Goal: Transaction & Acquisition: Obtain resource

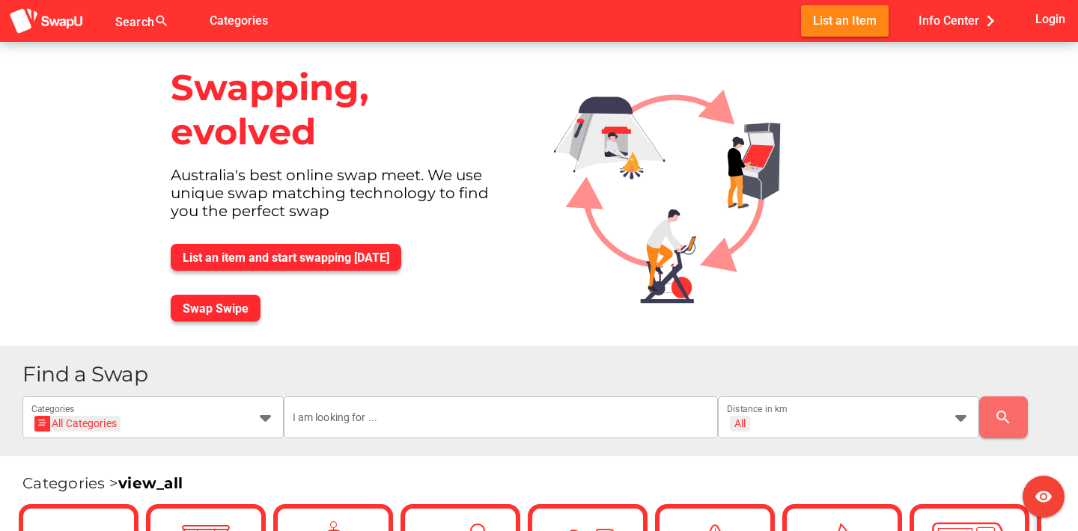
click at [380, 180] on div "Australia's best online swap meet. We use unique swap matching technology to fi…" at bounding box center [344, 199] width 371 height 66
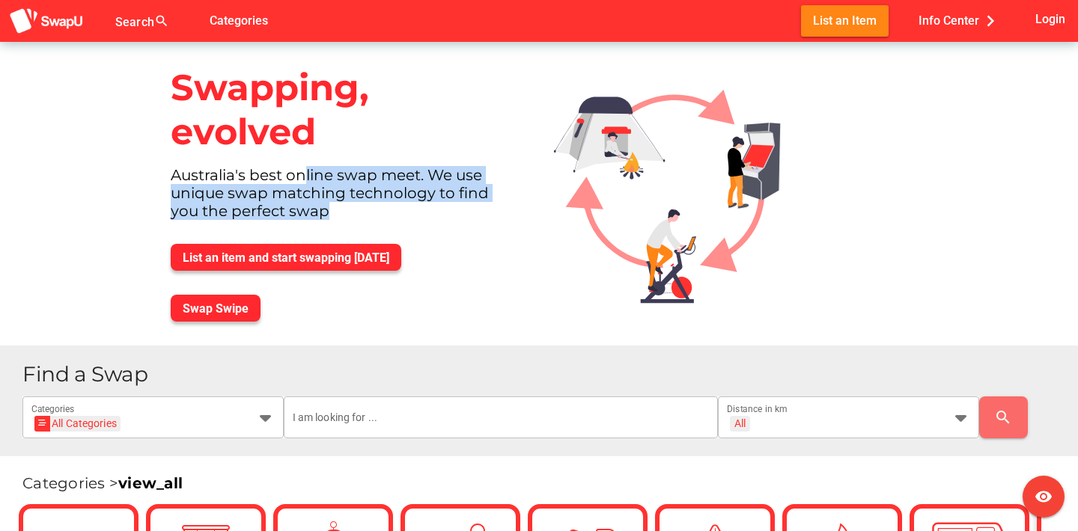
drag, startPoint x: 301, startPoint y: 173, endPoint x: 389, endPoint y: 211, distance: 96.2
click at [389, 211] on div "Australia's best online swap meet. We use unique swap matching technology to fi…" at bounding box center [344, 199] width 371 height 66
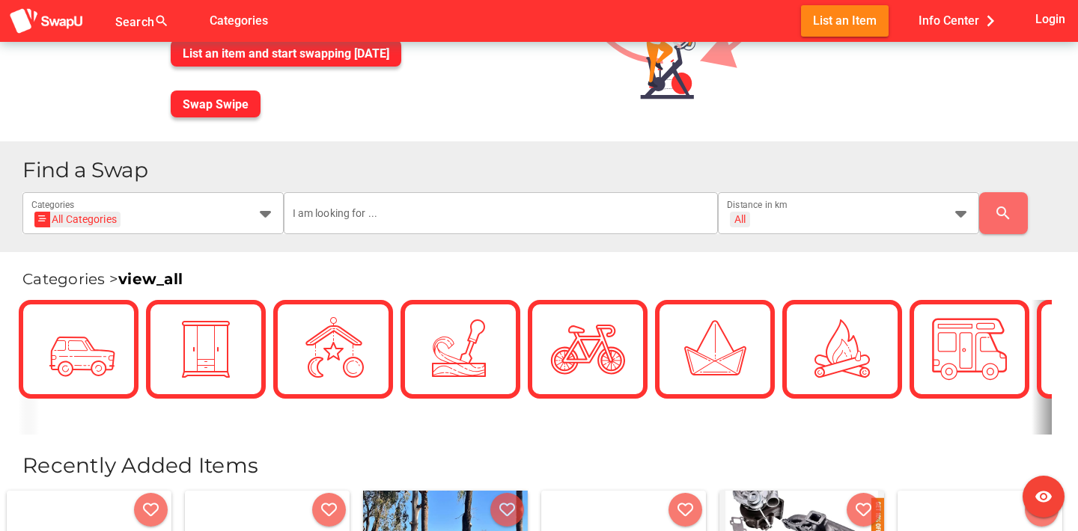
scroll to position [210, 0]
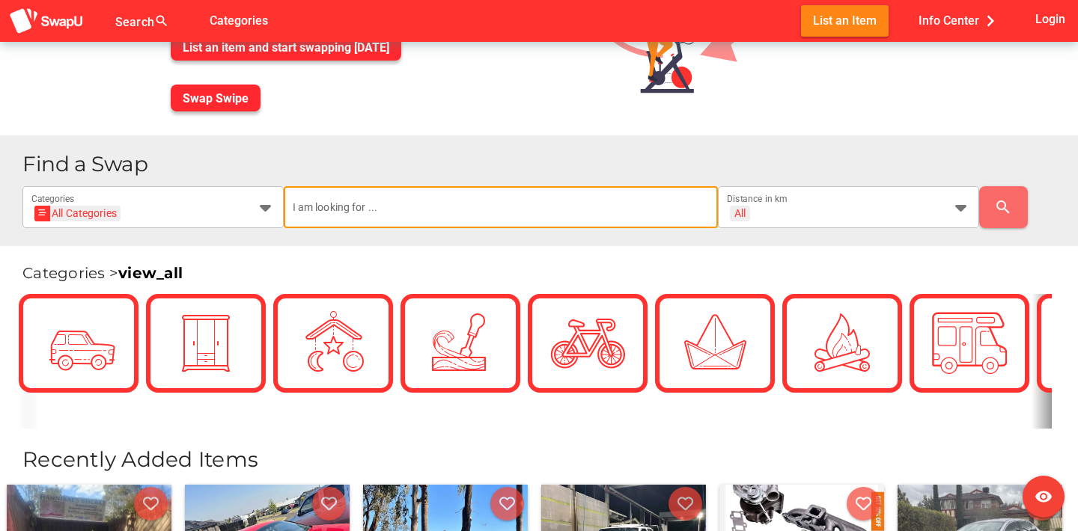
click at [374, 198] on input "text" at bounding box center [501, 207] width 417 height 42
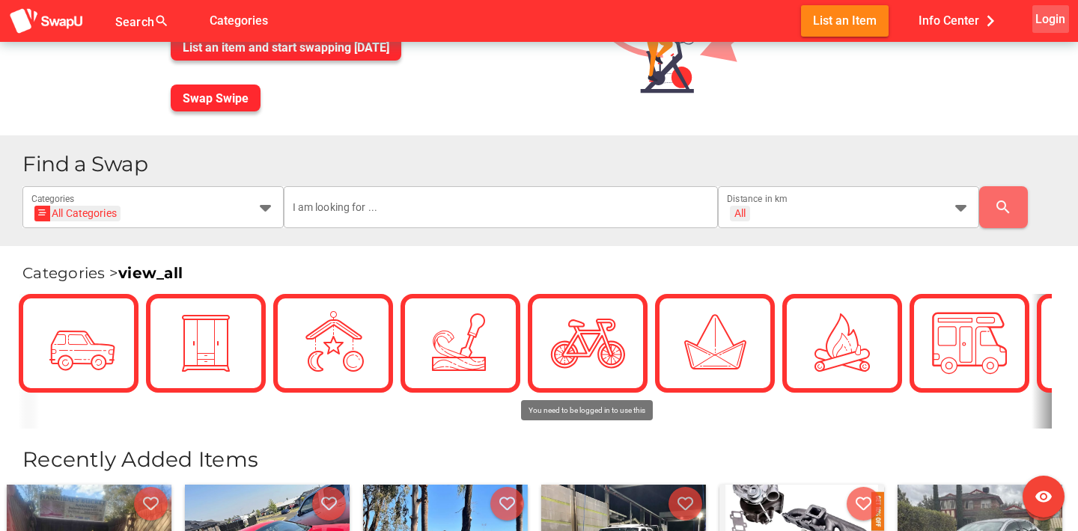
click at [1048, 22] on span "Login" at bounding box center [1050, 19] width 30 height 20
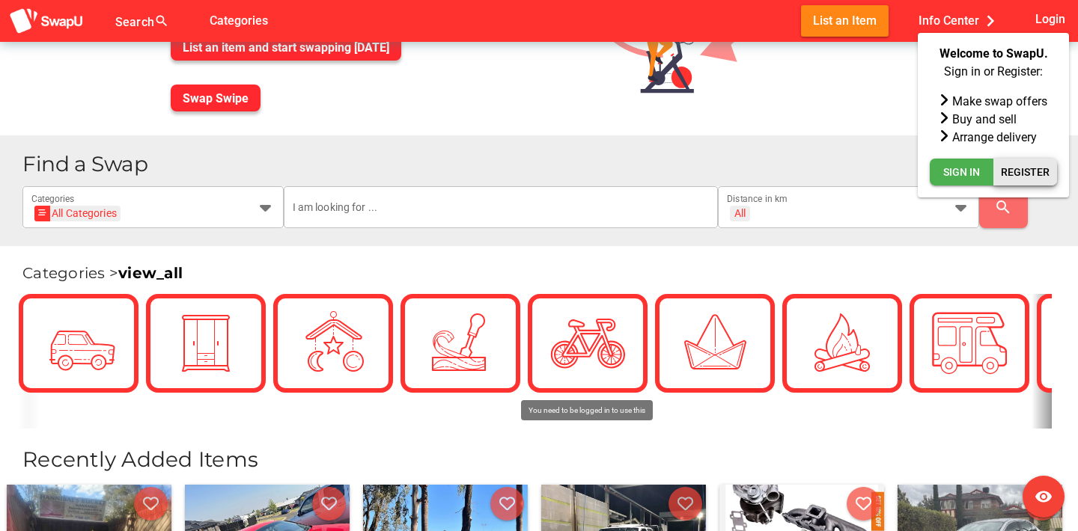
click at [1013, 174] on span "Register" at bounding box center [1025, 172] width 49 height 18
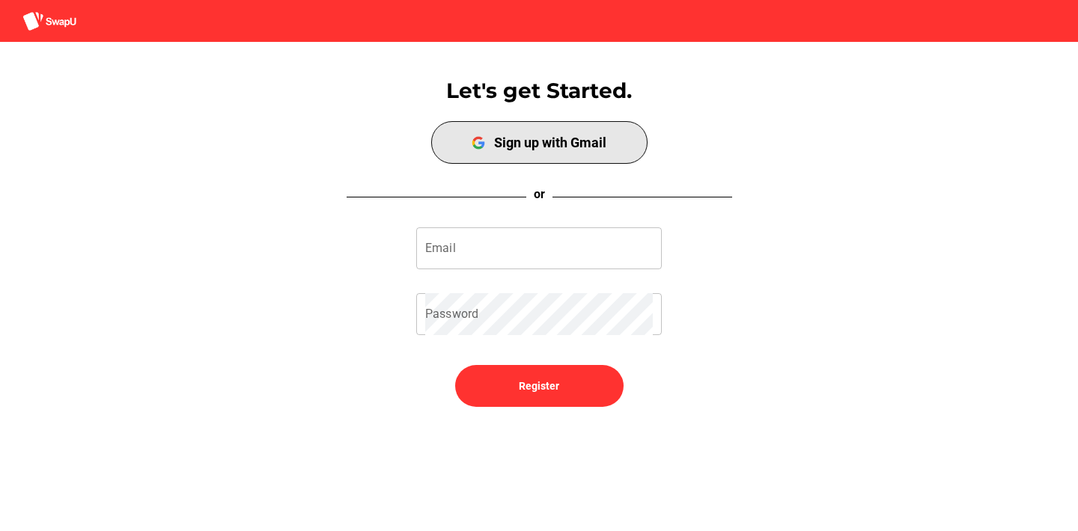
click at [554, 138] on div "Sign up with Gmail" at bounding box center [550, 143] width 112 height 16
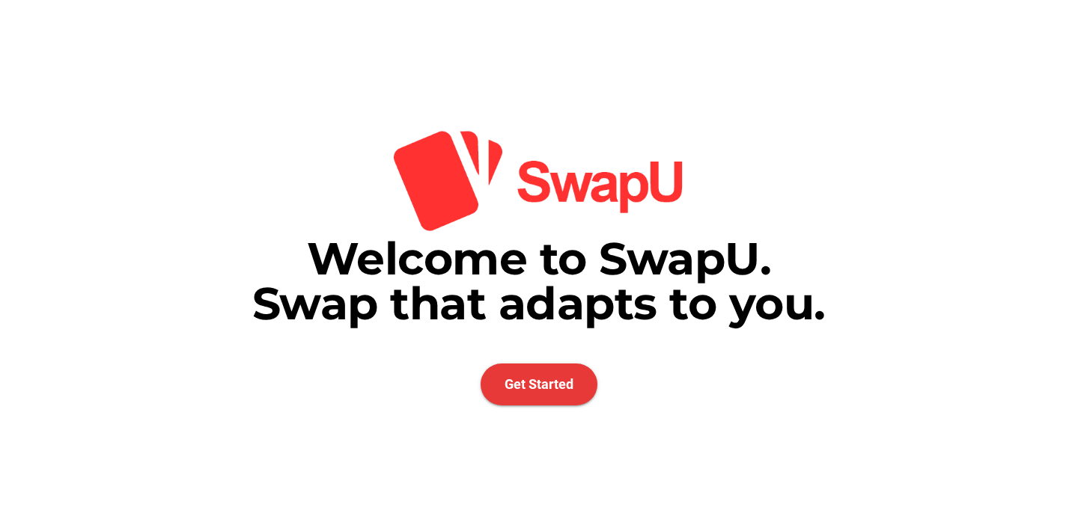
click at [537, 394] on span "Get Started" at bounding box center [538, 385] width 117 height 42
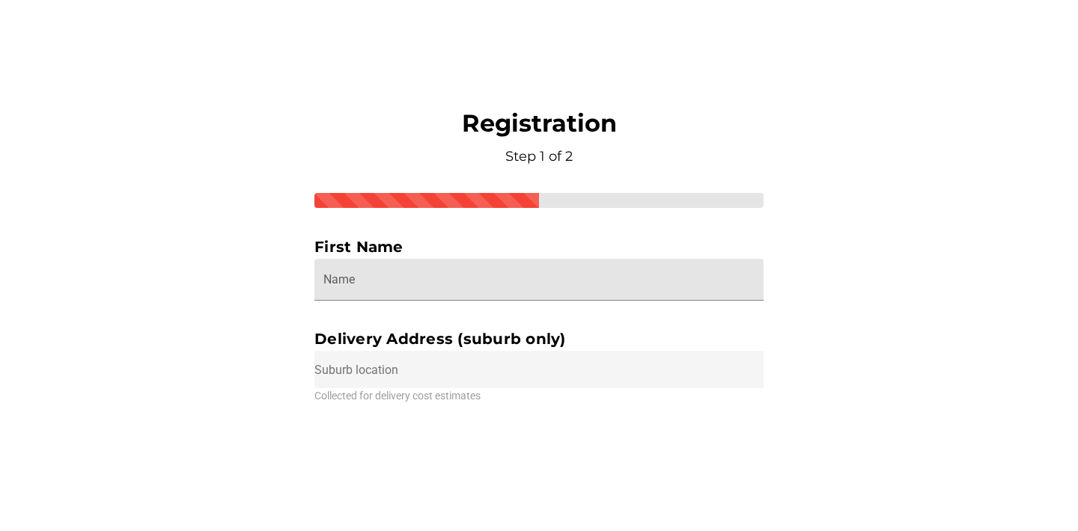
click at [425, 284] on input "Name" at bounding box center [538, 280] width 431 height 42
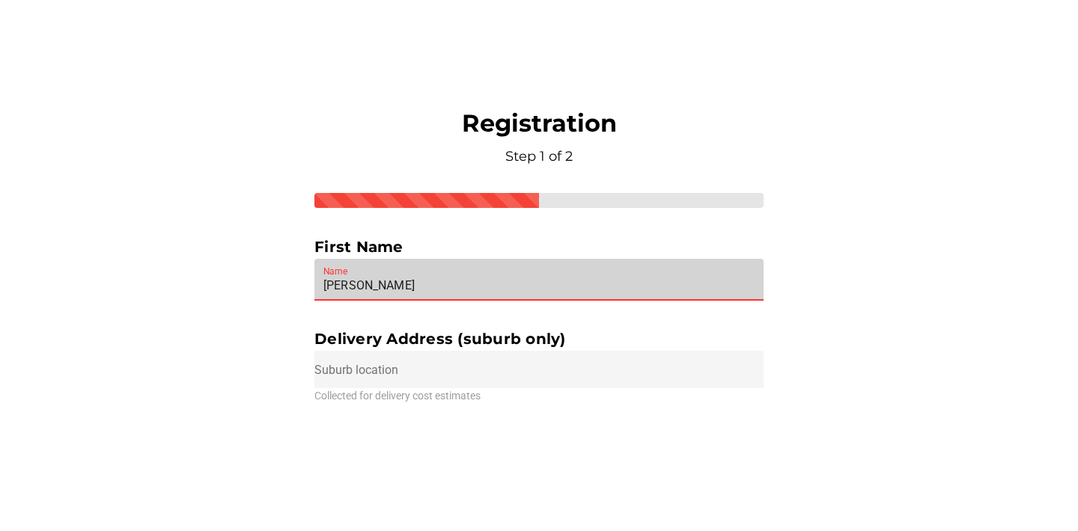
type input "Adam"
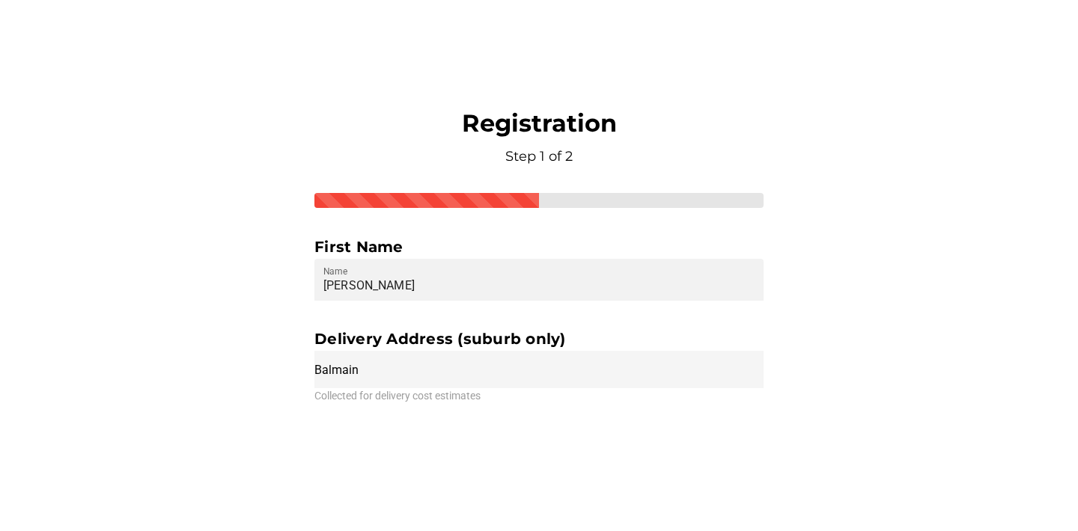
click at [400, 347] on div "Delivery Address (suburb only)" at bounding box center [538, 339] width 449 height 24
click at [384, 366] on input "Balmain" at bounding box center [538, 369] width 449 height 37
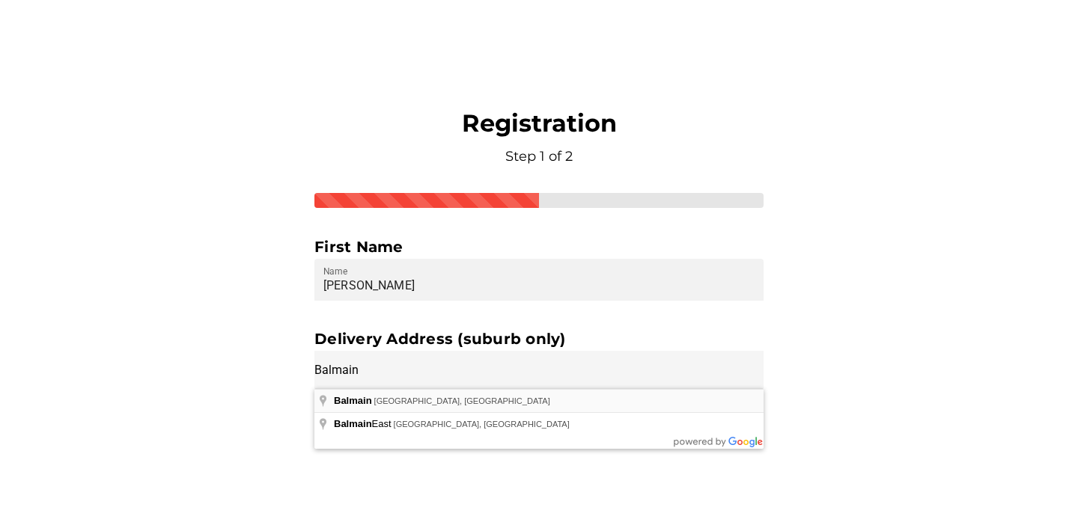
type input "Balmain NSW, Australia"
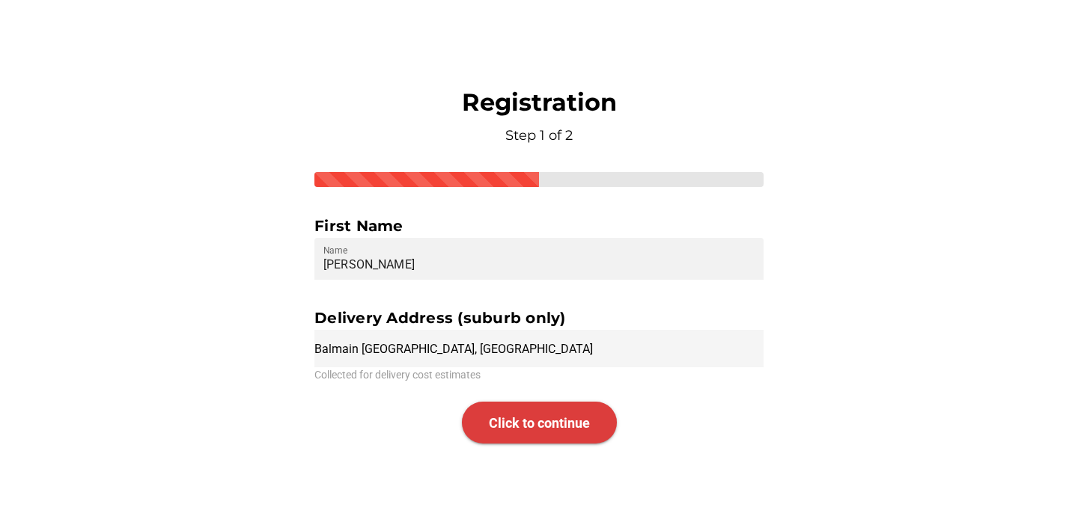
click at [530, 426] on span "Click to continue" at bounding box center [539, 423] width 101 height 16
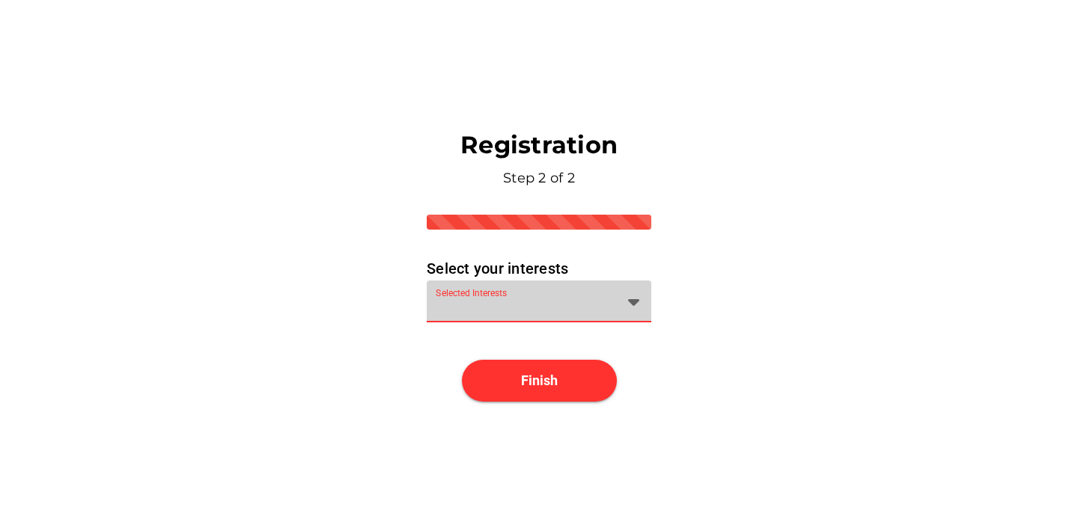
click at [505, 311] on div at bounding box center [526, 311] width 180 height 24
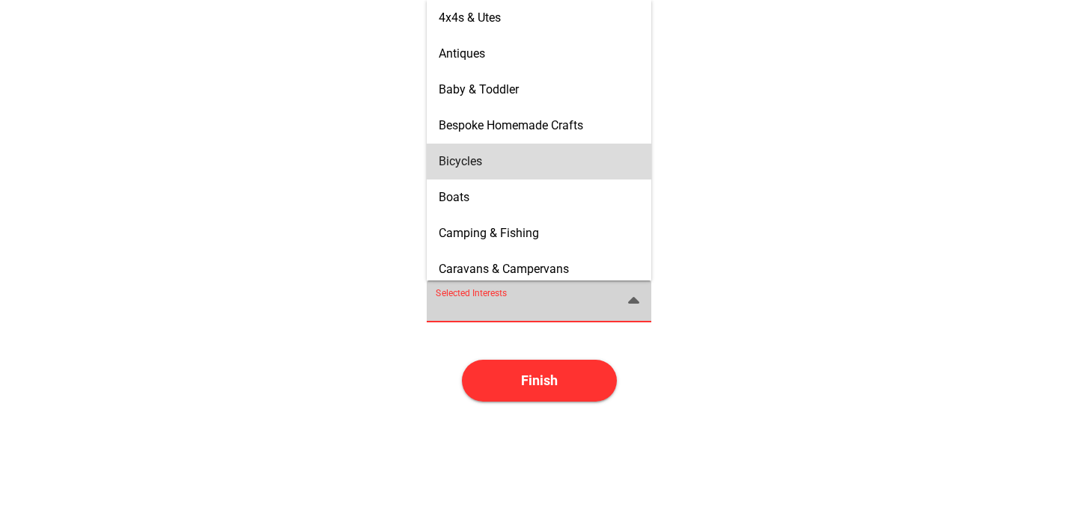
click at [480, 154] on span "Bicycles" at bounding box center [460, 161] width 43 height 14
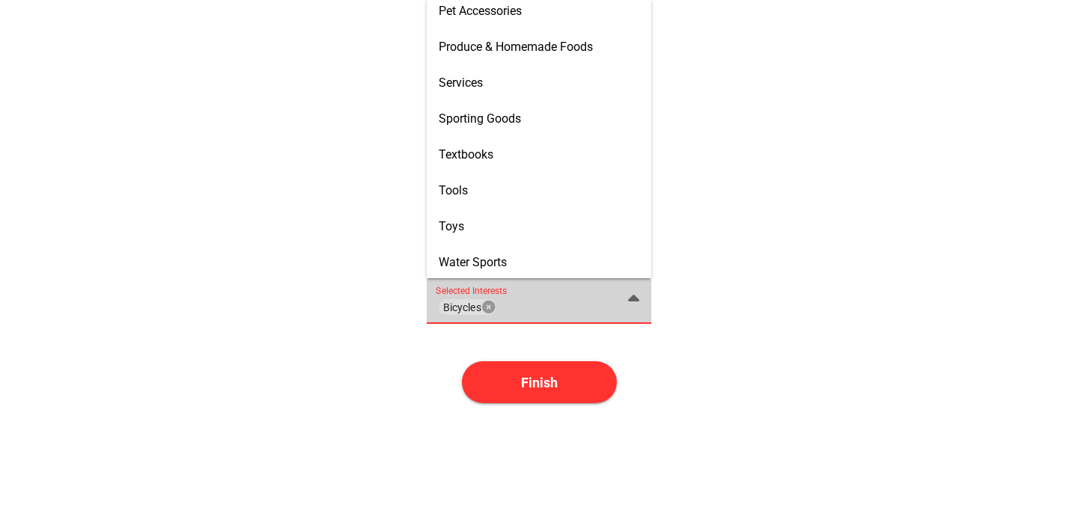
scroll to position [943, 0]
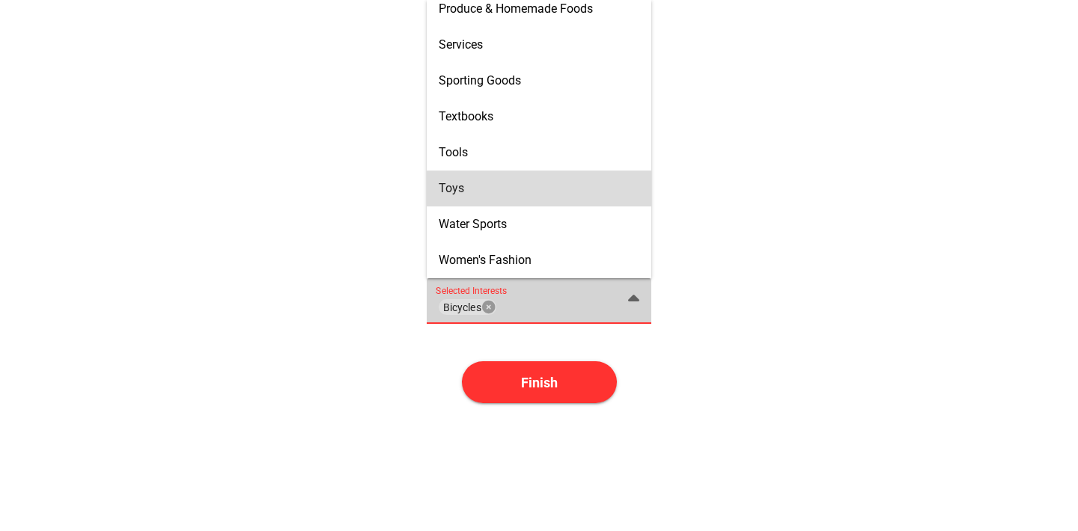
click at [504, 186] on div "Toys" at bounding box center [539, 188] width 201 height 14
type input "Bicycles, Toys"
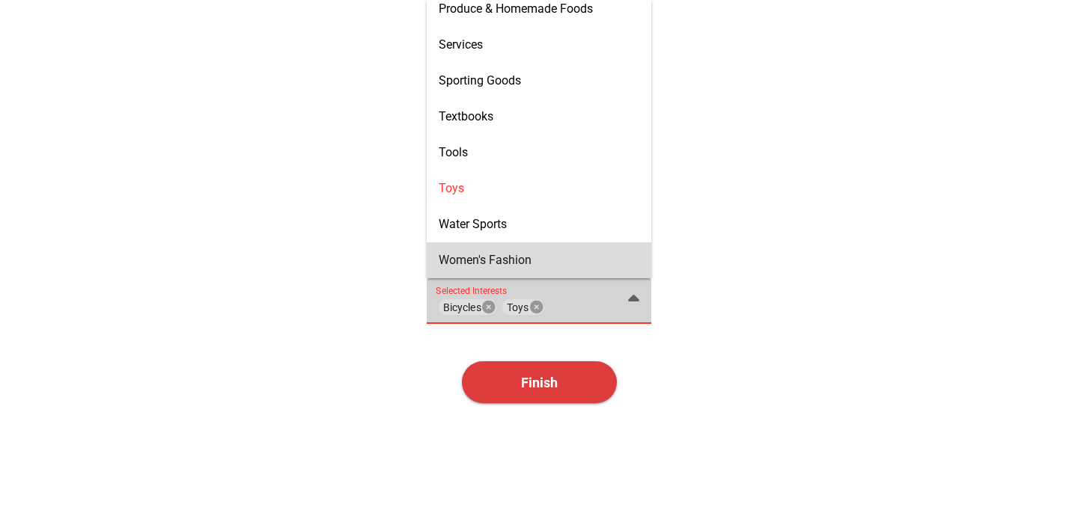
click at [534, 385] on span "Finish" at bounding box center [539, 383] width 37 height 16
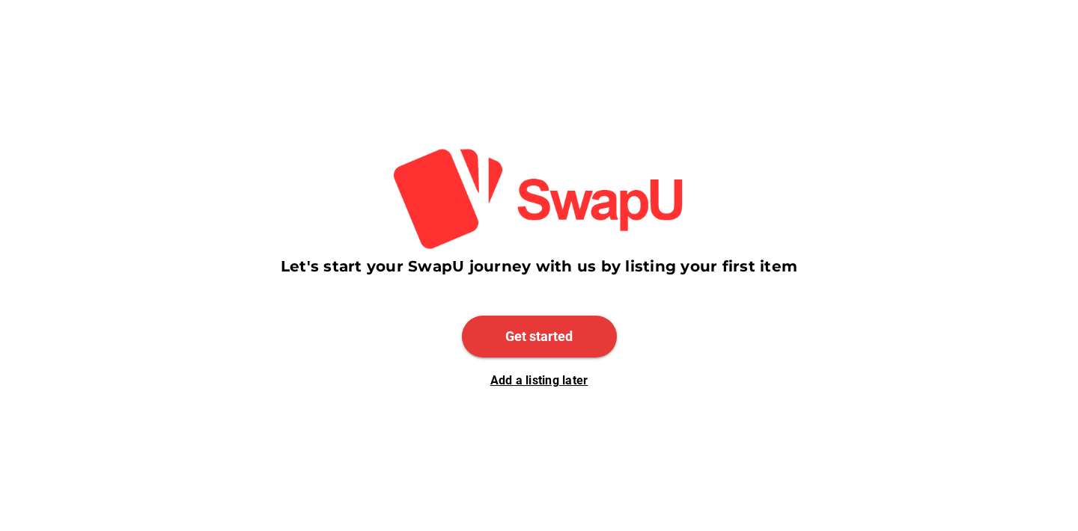
click at [528, 326] on span "Get started" at bounding box center [539, 337] width 155 height 42
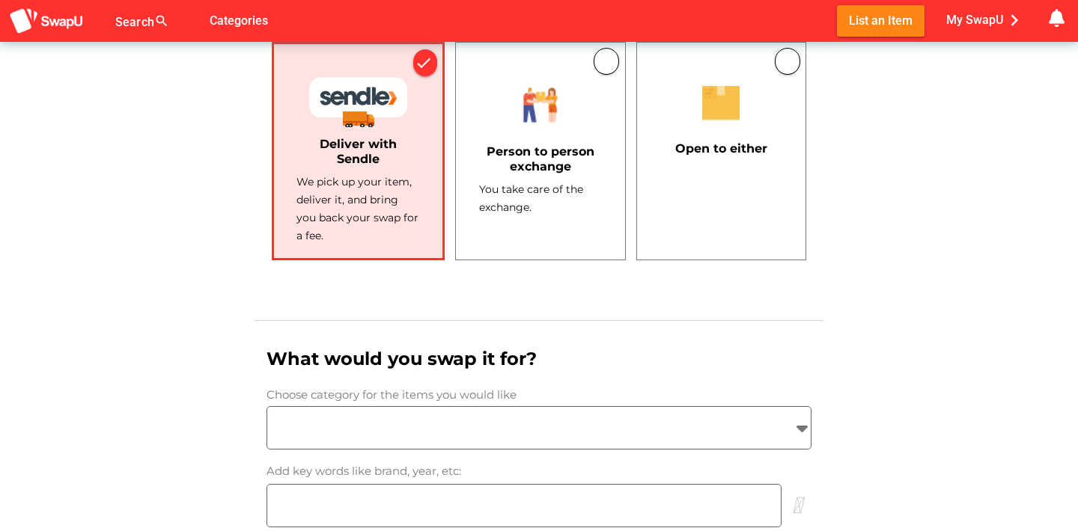
scroll to position [1425, 0]
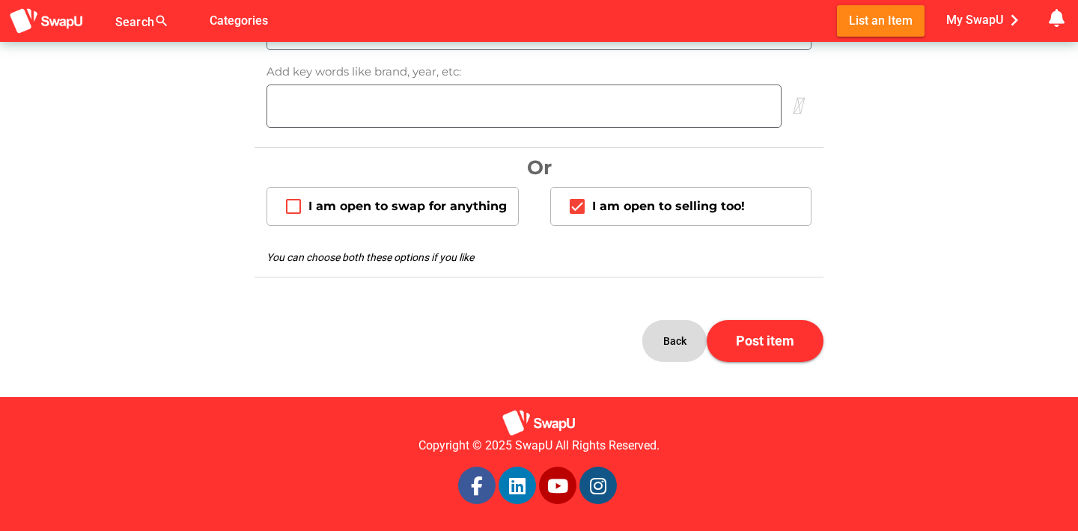
click at [677, 341] on span "Back" at bounding box center [674, 341] width 40 height 36
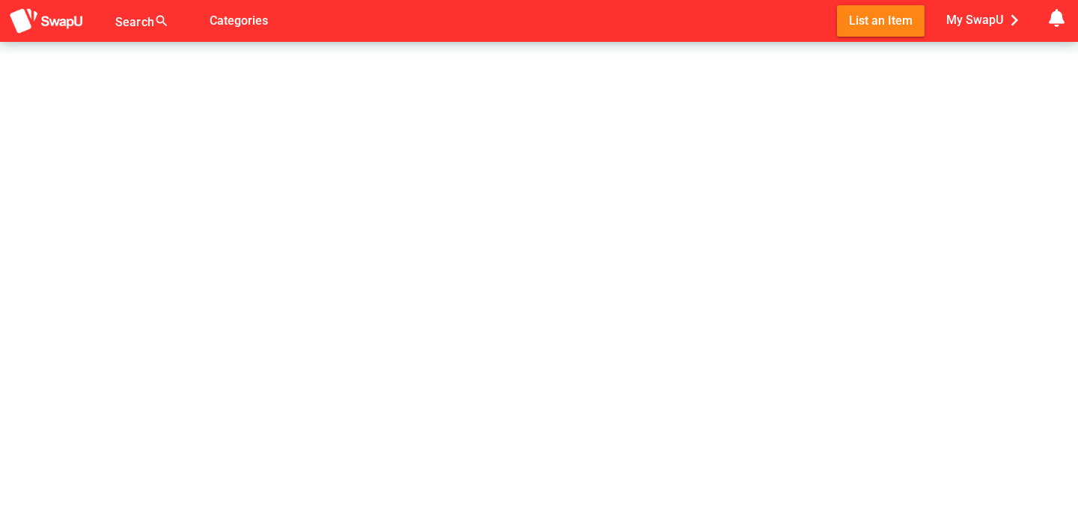
click at [138, 23] on div at bounding box center [146, 30] width 63 height 24
click at [257, 19] on span "Categories" at bounding box center [239, 20] width 58 height 25
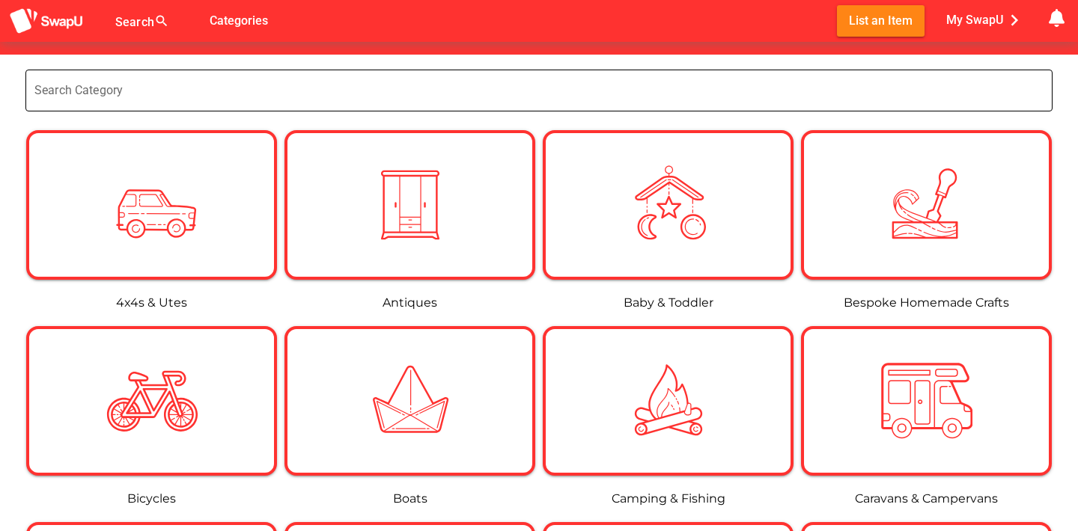
scroll to position [189, 0]
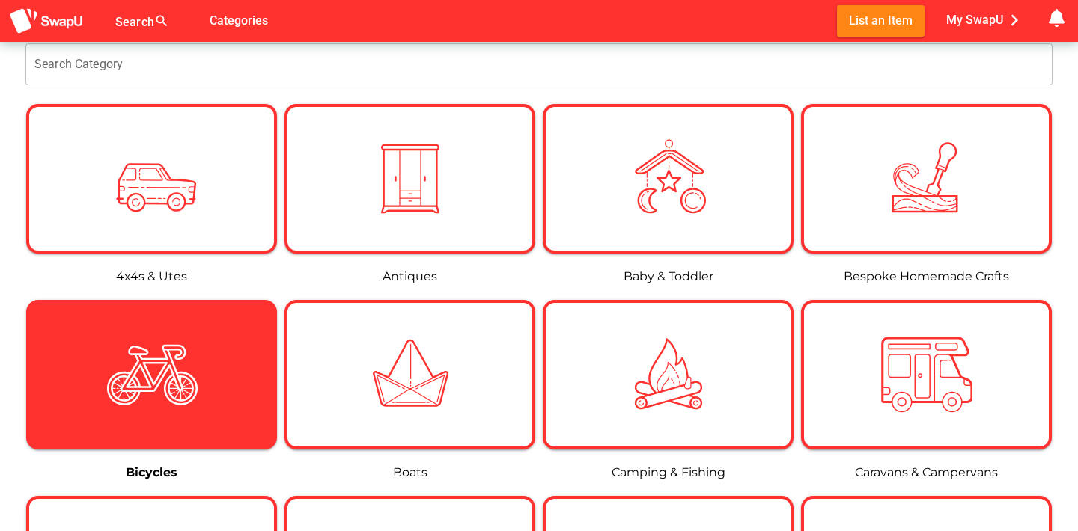
click at [146, 368] on icon at bounding box center [151, 375] width 52 height 52
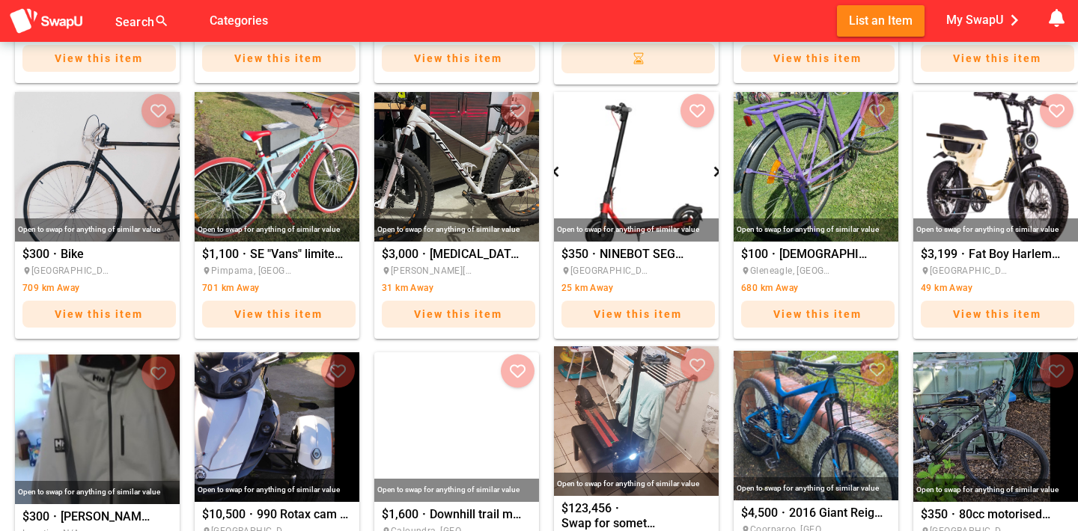
scroll to position [539, 0]
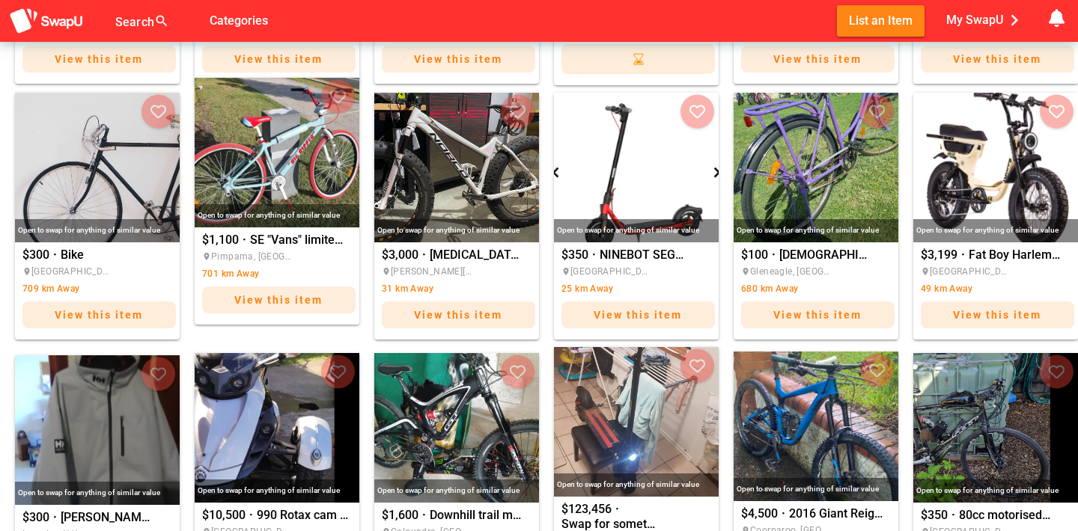
click at [284, 175] on img at bounding box center [277, 153] width 165 height 150
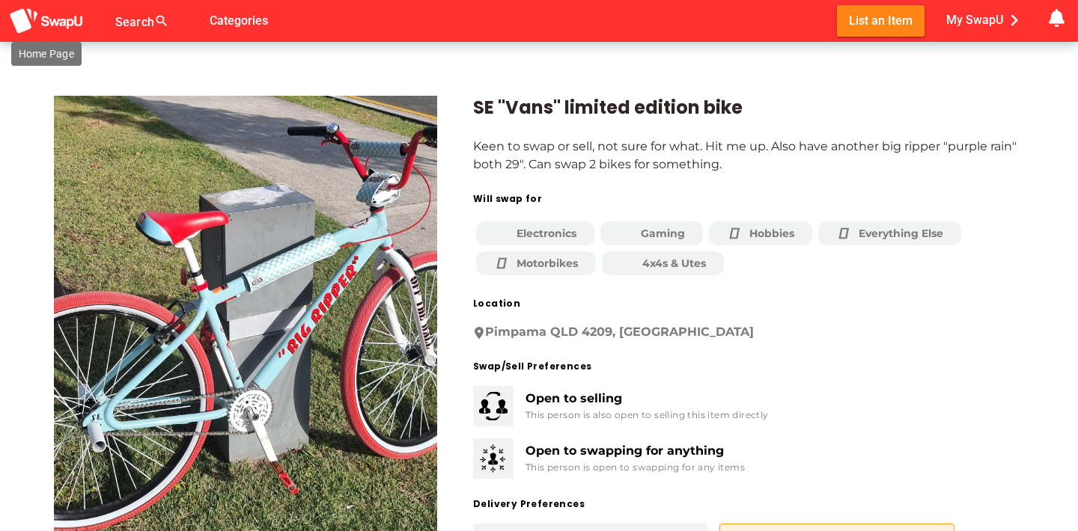
click at [50, 18] on img at bounding box center [46, 21] width 75 height 28
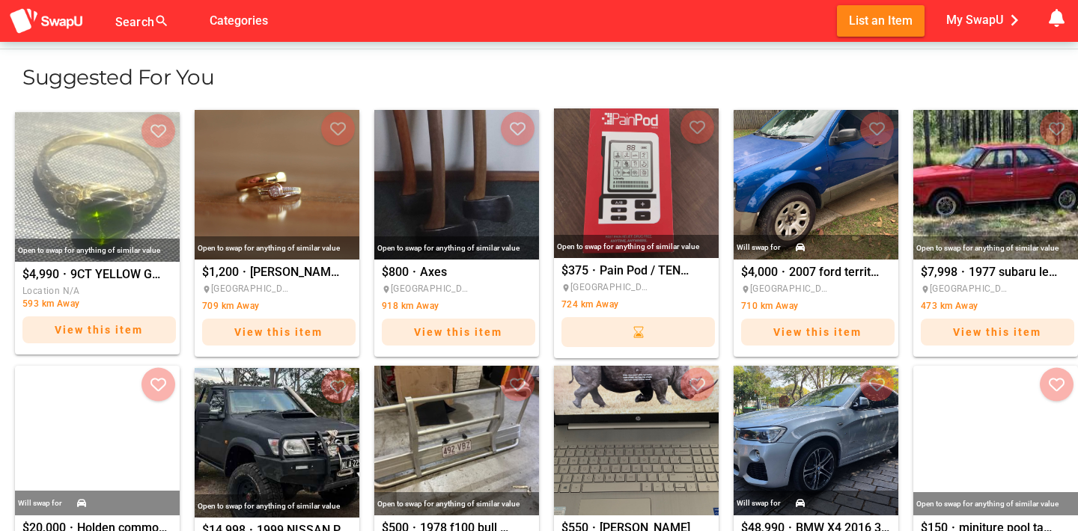
scroll to position [924, 0]
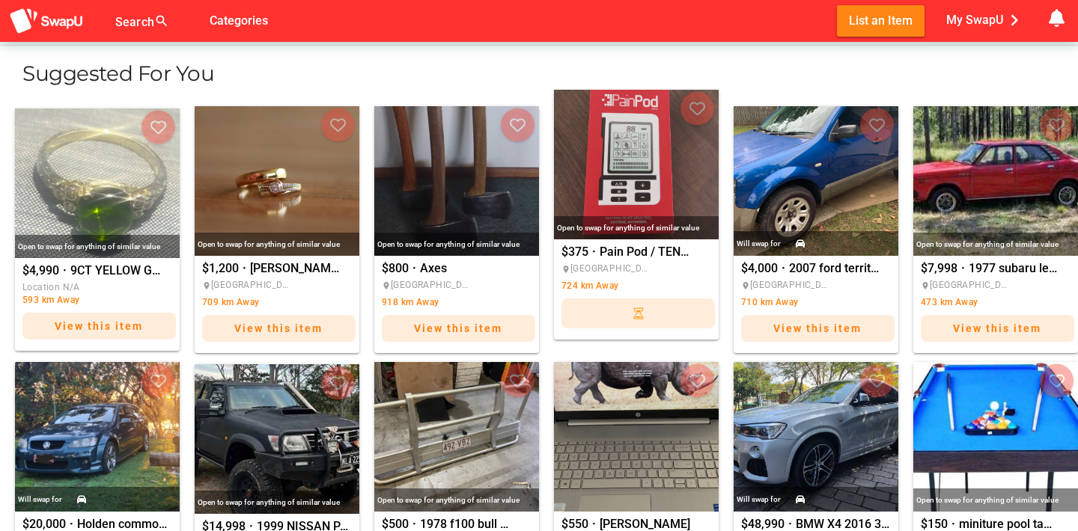
click at [622, 190] on img "Pain Pod / TENS / Massager / Pain relief" at bounding box center [636, 165] width 165 height 150
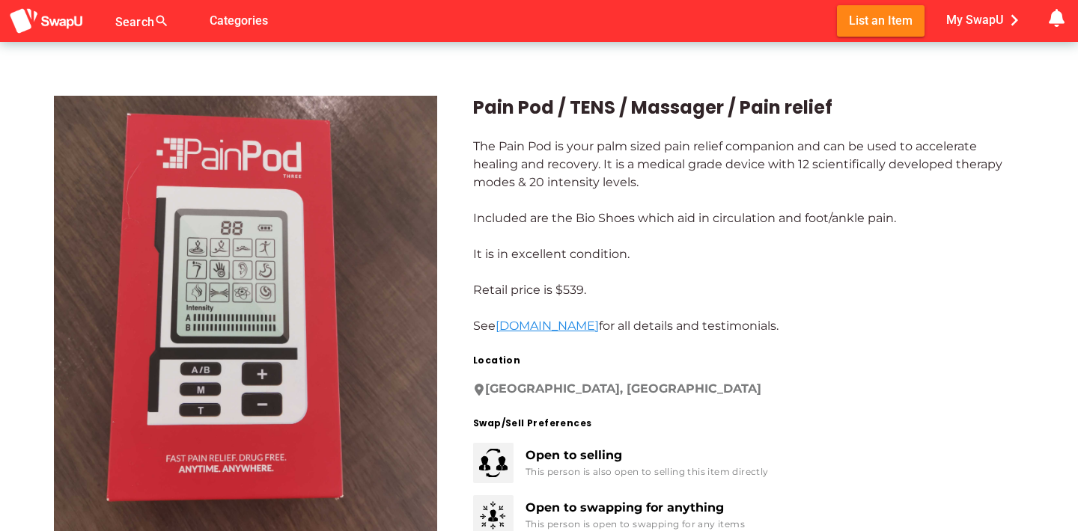
click at [444, 217] on div "Pain Pod / TENS / Massager / Pain relief The Pain Pod is your palm sized pain r…" at bounding box center [730, 487] width 587 height 855
